Goal: Transaction & Acquisition: Obtain resource

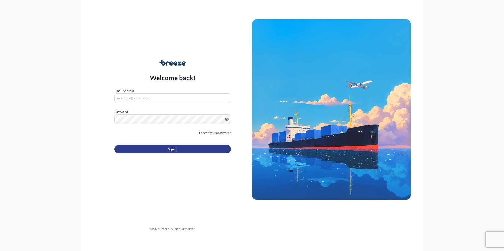
type input "[EMAIL_ADDRESS][DOMAIN_NAME]"
click at [197, 149] on button "Sign In" at bounding box center [172, 149] width 116 height 8
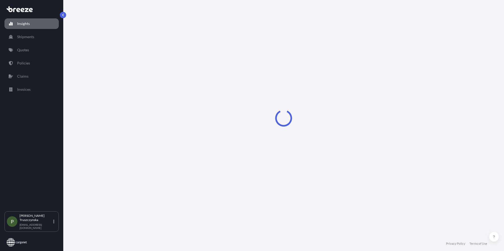
select select "2025"
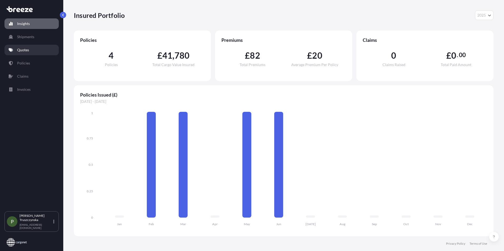
click at [29, 53] on link "Quotes" at bounding box center [31, 50] width 54 height 11
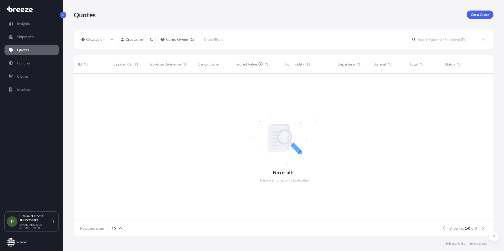
scroll to position [4, 4]
click at [478, 13] on p "Get a Quote" at bounding box center [480, 14] width 18 height 5
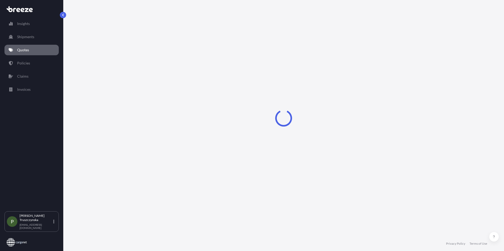
select select "Sea"
select select "1"
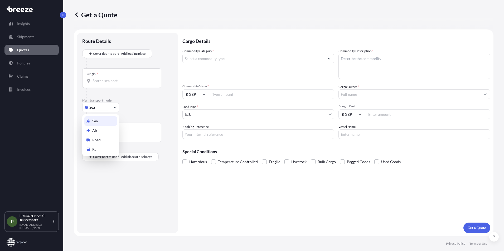
click at [98, 103] on body "Insights Shipments Quotes Policies Claims Invoices P [PERSON_NAME] [PERSON_NAME…" at bounding box center [252, 125] width 504 height 251
click at [96, 131] on span "Air" at bounding box center [94, 130] width 5 height 5
select select "Air"
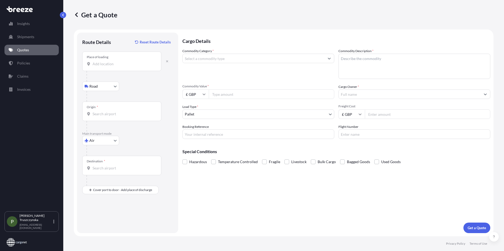
click at [109, 62] on input "Place of loading" at bounding box center [124, 63] width 62 height 5
type input "Mansfield NG18 4LQ, [GEOGRAPHIC_DATA]"
click at [118, 110] on div "Origin *" at bounding box center [121, 112] width 79 height 20
click at [118, 111] on input "Origin *" at bounding box center [124, 113] width 62 height 5
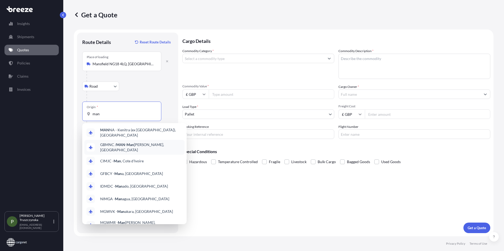
click at [147, 144] on span "GBMNC / MAN - Man [PERSON_NAME], [GEOGRAPHIC_DATA]" at bounding box center [141, 147] width 82 height 11
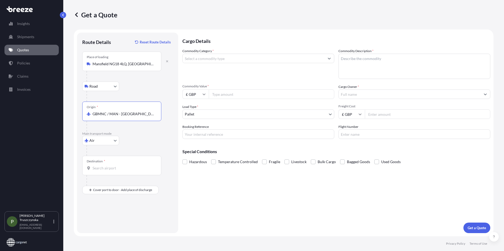
type input "GBMNC / MAN - [GEOGRAPHIC_DATA], [GEOGRAPHIC_DATA]"
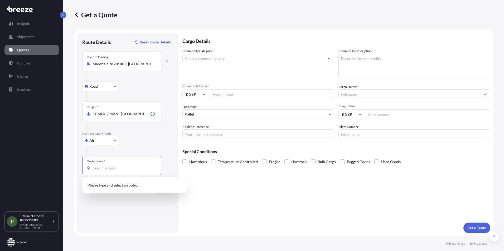
click at [129, 167] on input "Destination *" at bounding box center [124, 168] width 62 height 5
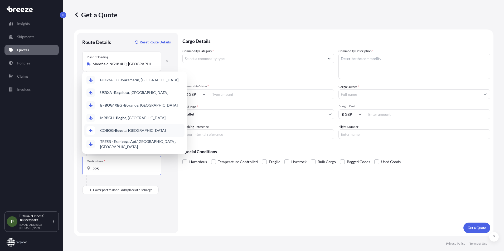
click at [152, 134] on div "CO BOG - Bog ota, [GEOGRAPHIC_DATA]" at bounding box center [134, 130] width 100 height 13
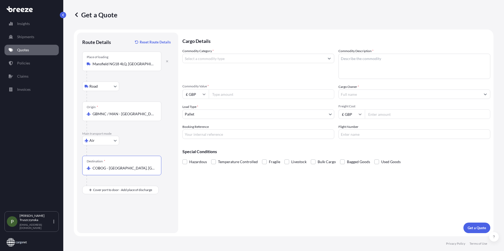
type input "COBOG - [GEOGRAPHIC_DATA], [GEOGRAPHIC_DATA]"
click at [236, 61] on input "Commodity Category *" at bounding box center [254, 58] width 142 height 9
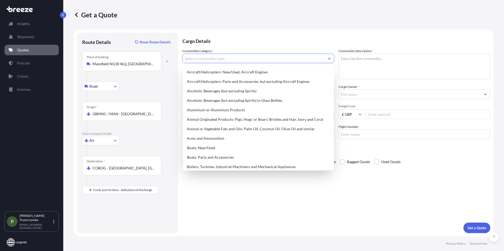
click at [236, 61] on input "Commodity Category *" at bounding box center [254, 58] width 142 height 9
click at [228, 59] on input "Commodity Category *" at bounding box center [254, 58] width 142 height 9
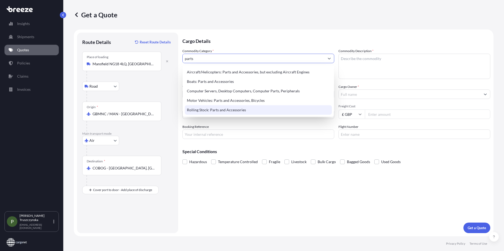
click at [258, 109] on div "Rolling Stock: Parts and Accessories" at bounding box center [258, 109] width 147 height 9
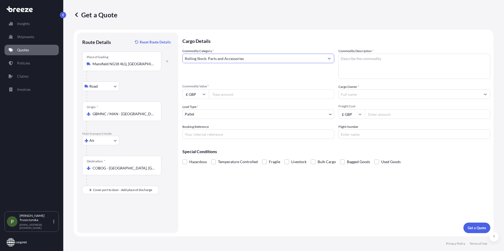
type input "Rolling Stock: Parts and Accessories"
click at [366, 60] on textarea "Commodity Description *" at bounding box center [414, 66] width 152 height 25
type textarea "general cargo"
click at [254, 96] on input "Commodity Value *" at bounding box center [271, 94] width 125 height 9
click at [216, 95] on input "Commodity Value *" at bounding box center [271, 94] width 125 height 9
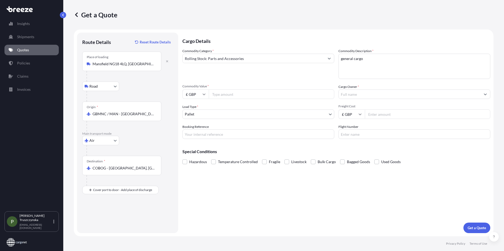
paste input "12000.00"
type input "12000.00"
click at [358, 96] on input "Cargo Owner *" at bounding box center [410, 94] width 142 height 9
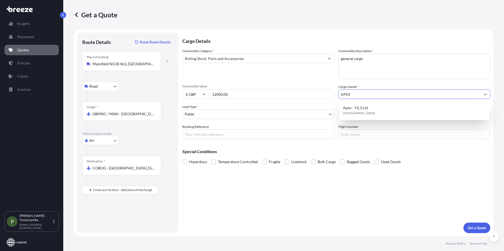
type input "APEX"
click at [313, 98] on input "12000.00" at bounding box center [271, 94] width 125 height 9
click at [379, 113] on input "Freight Cost" at bounding box center [427, 114] width 125 height 9
click at [375, 116] on input "Freight Cost" at bounding box center [427, 114] width 125 height 9
type input "460"
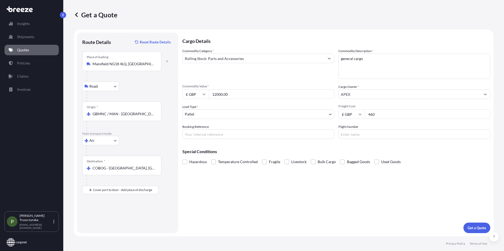
click at [251, 139] on input "Booking Reference" at bounding box center [258, 134] width 152 height 9
type input "aq190903"
click at [470, 227] on p "Get a Quote" at bounding box center [477, 228] width 18 height 5
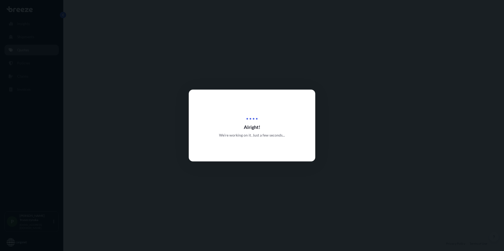
select select "Road"
select select "Air"
select select "1"
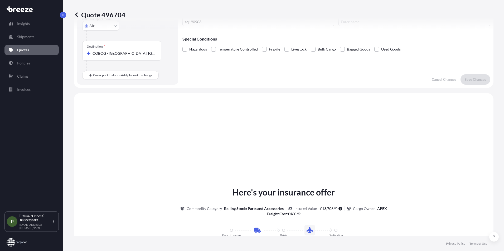
scroll to position [180, 0]
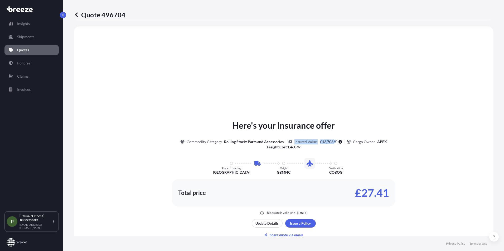
drag, startPoint x: 293, startPoint y: 142, endPoint x: 334, endPoint y: 142, distance: 41.6
click at [334, 142] on div "Insured Value £ 13 , 706 . 00" at bounding box center [316, 141] width 57 height 5
